Goal: Task Accomplishment & Management: Manage account settings

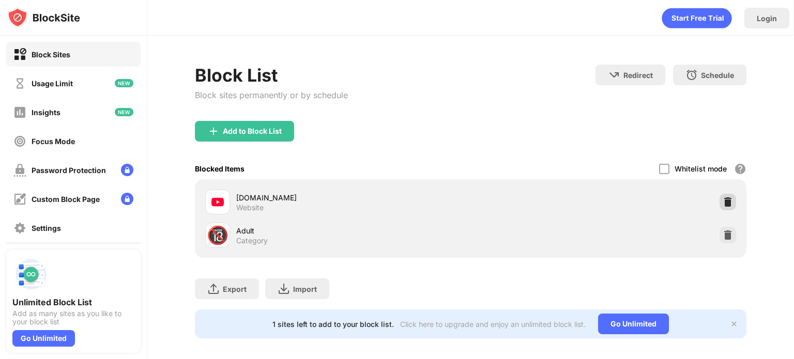
click at [723, 197] on img at bounding box center [728, 202] width 10 height 10
